Goal: Information Seeking & Learning: Learn about a topic

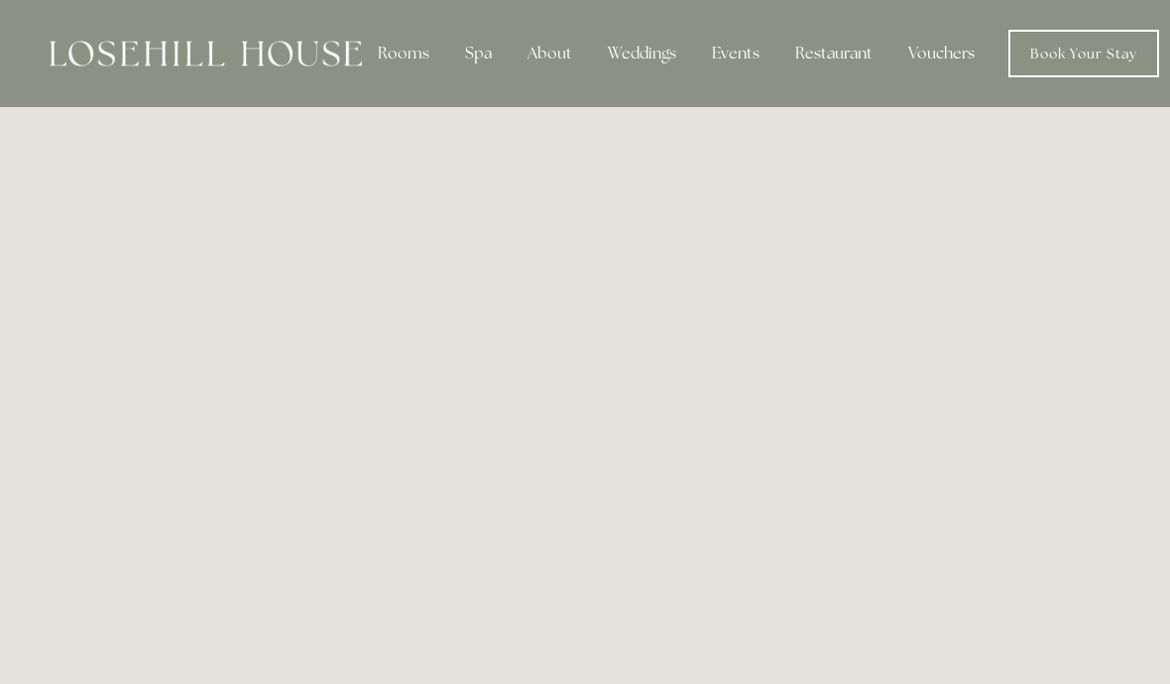
click at [492, 66] on div "Spa" at bounding box center [478, 54] width 59 height 40
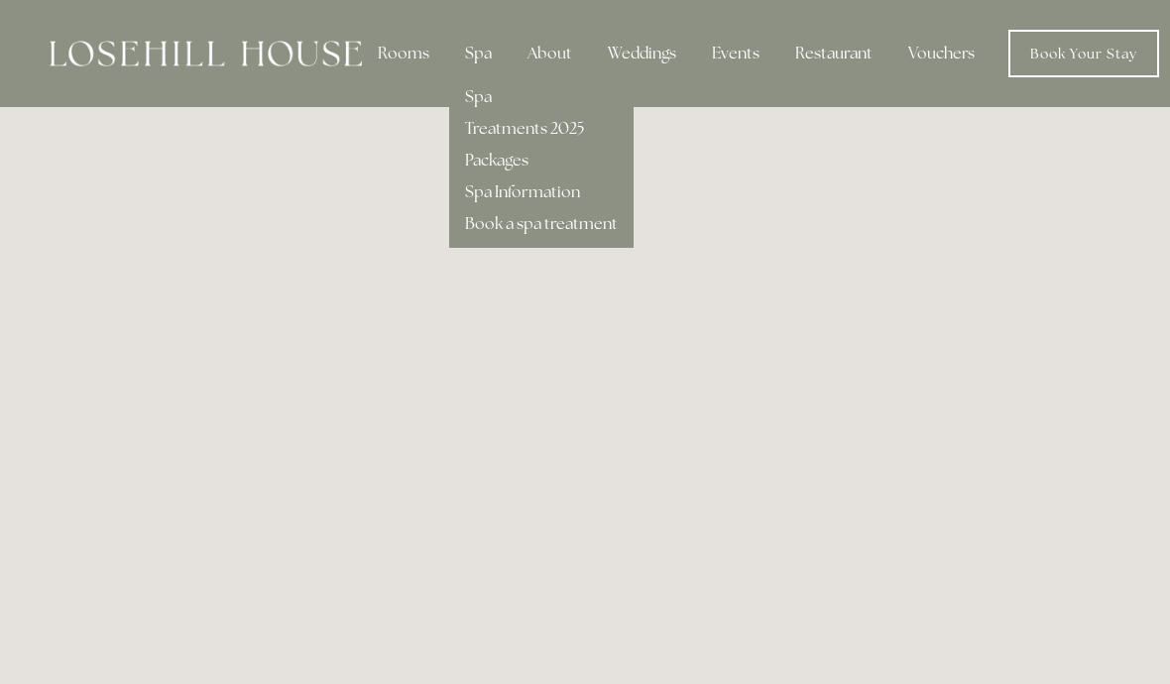
click at [484, 97] on link "Spa" at bounding box center [478, 96] width 27 height 21
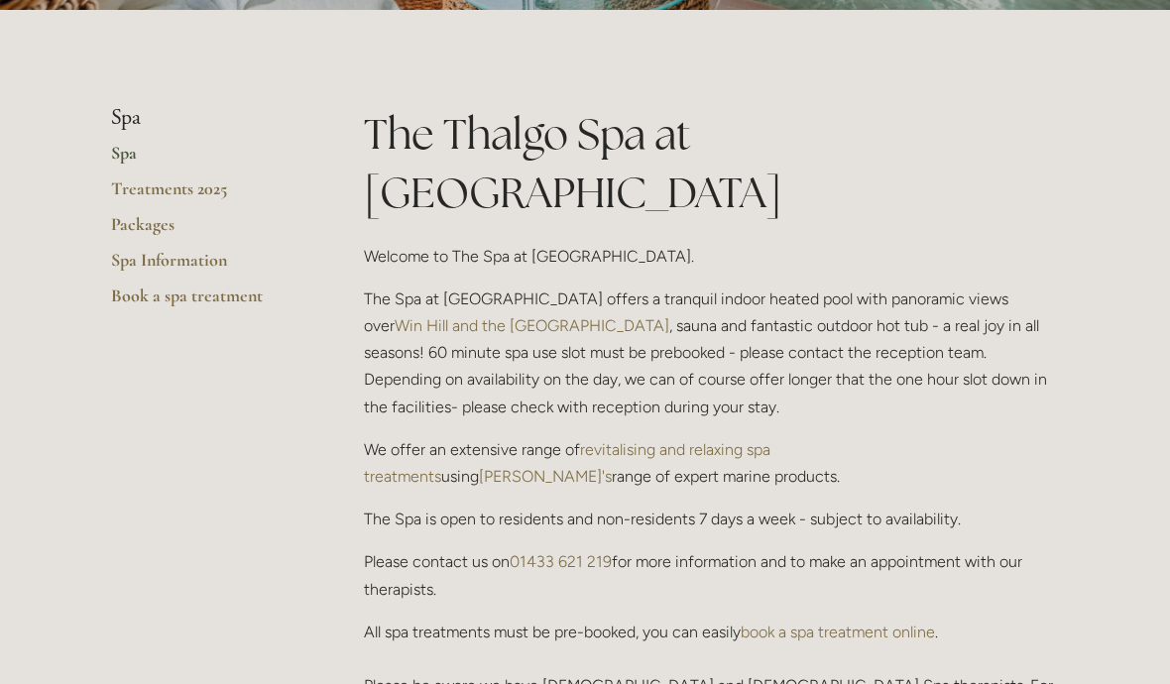
scroll to position [404, 0]
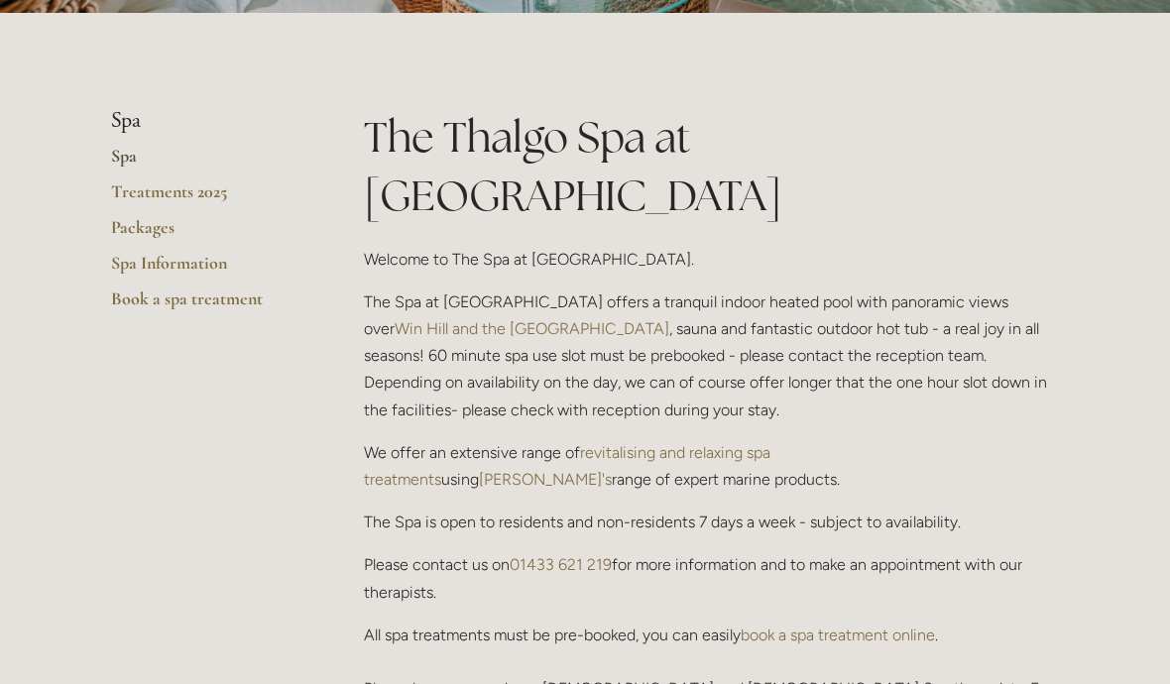
click at [121, 193] on link "Treatments 2025" at bounding box center [205, 199] width 189 height 36
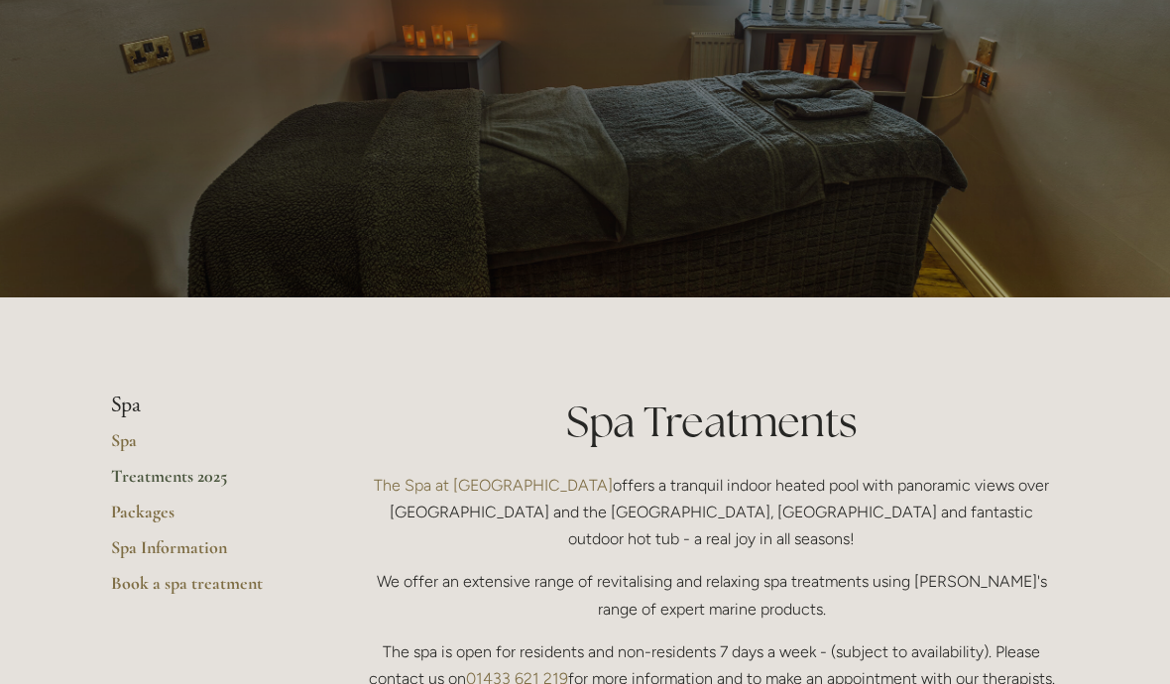
scroll to position [123, 0]
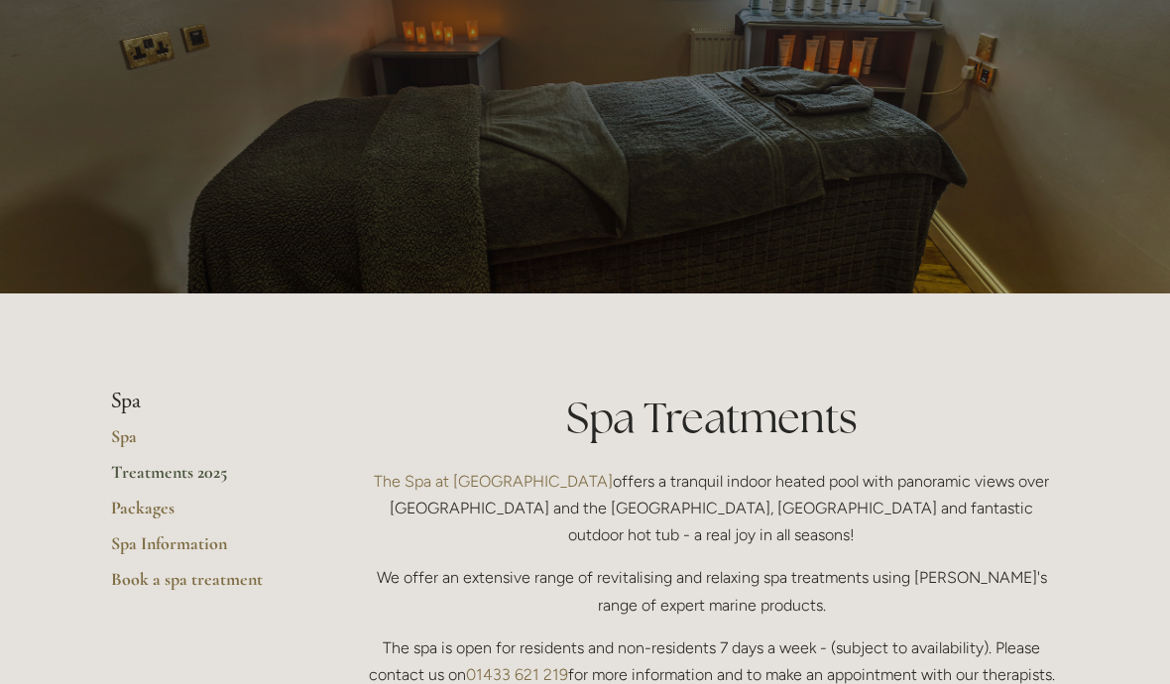
click at [166, 502] on link "Packages" at bounding box center [205, 515] width 189 height 36
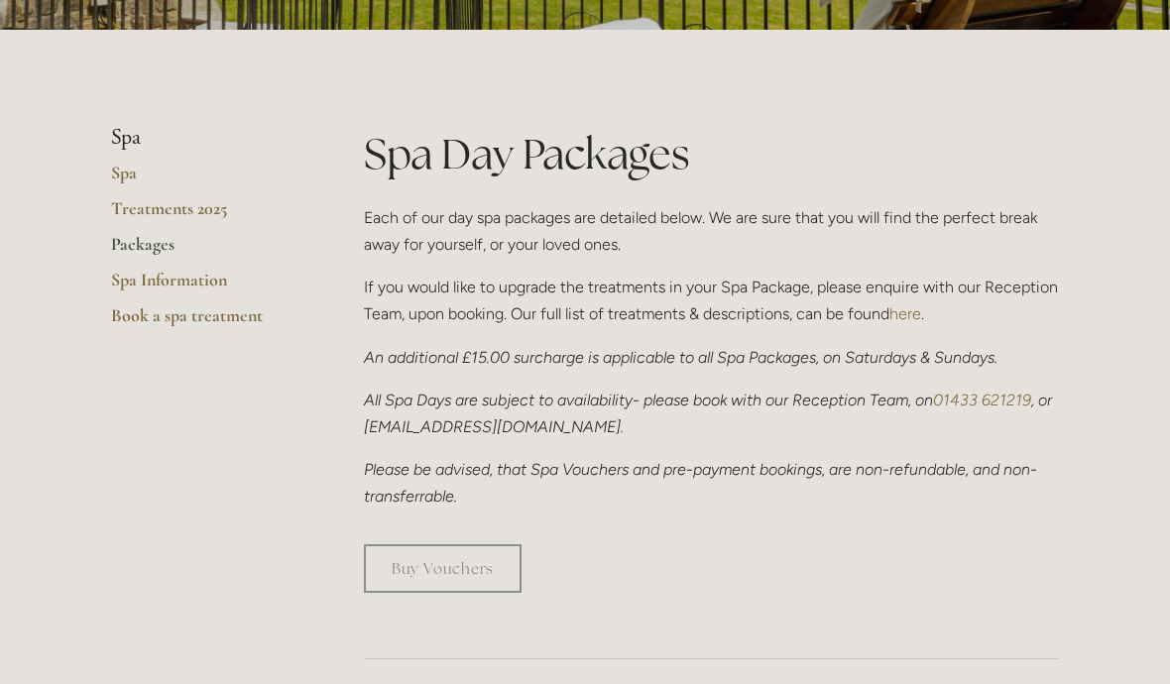
scroll to position [387, 0]
click at [143, 281] on link "Spa Information" at bounding box center [205, 287] width 189 height 36
